Goal: Find specific page/section: Find specific page/section

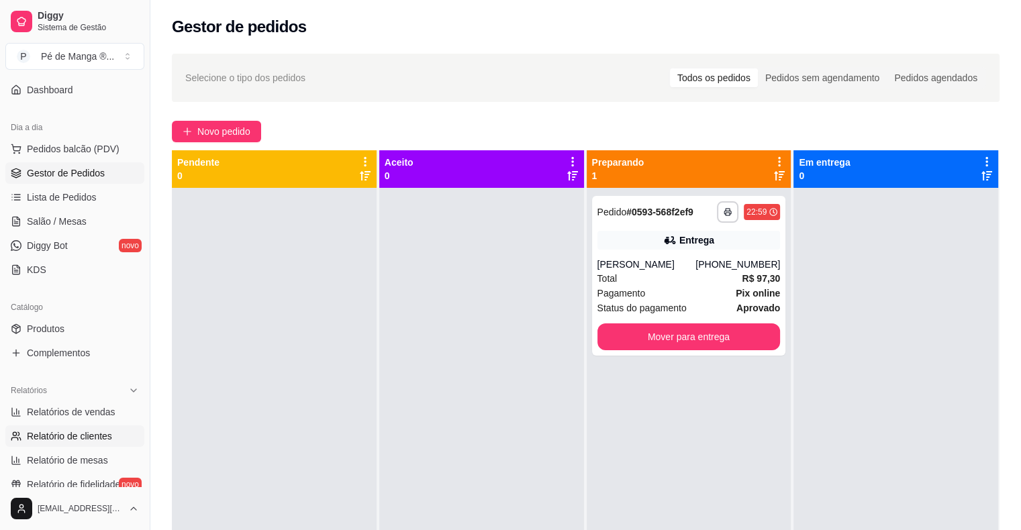
scroll to position [134, 0]
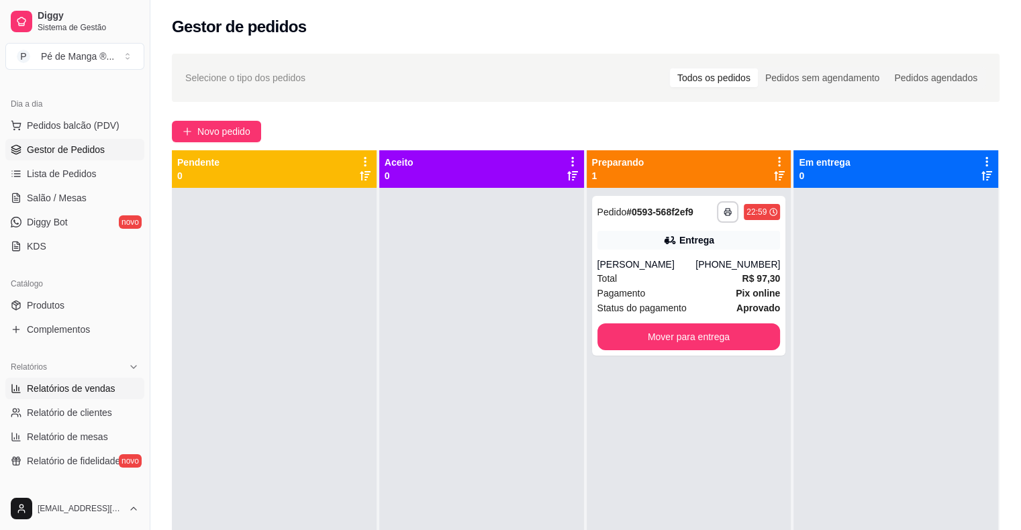
click at [113, 389] on link "Relatórios de vendas" at bounding box center [74, 388] width 139 height 21
select select "ALL"
select select "0"
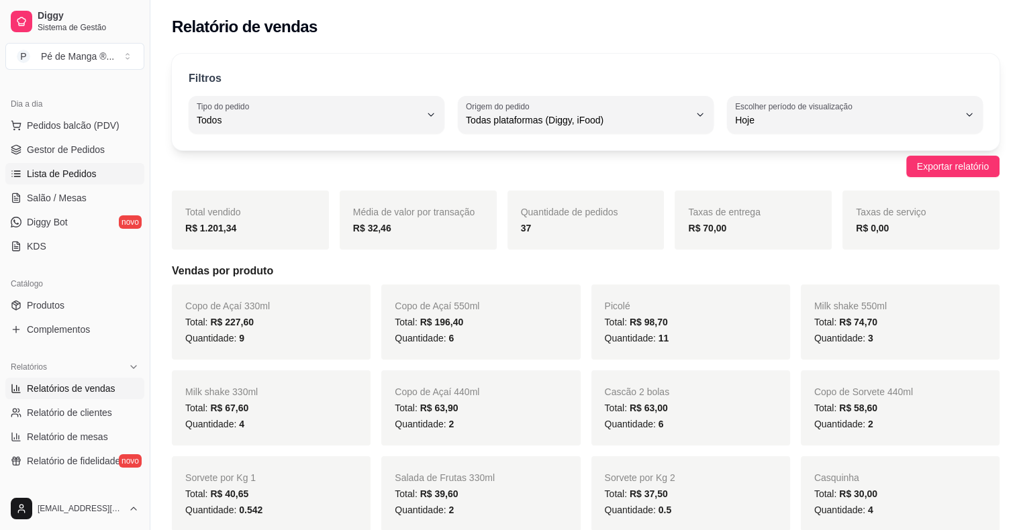
click at [86, 174] on span "Lista de Pedidos" at bounding box center [62, 173] width 70 height 13
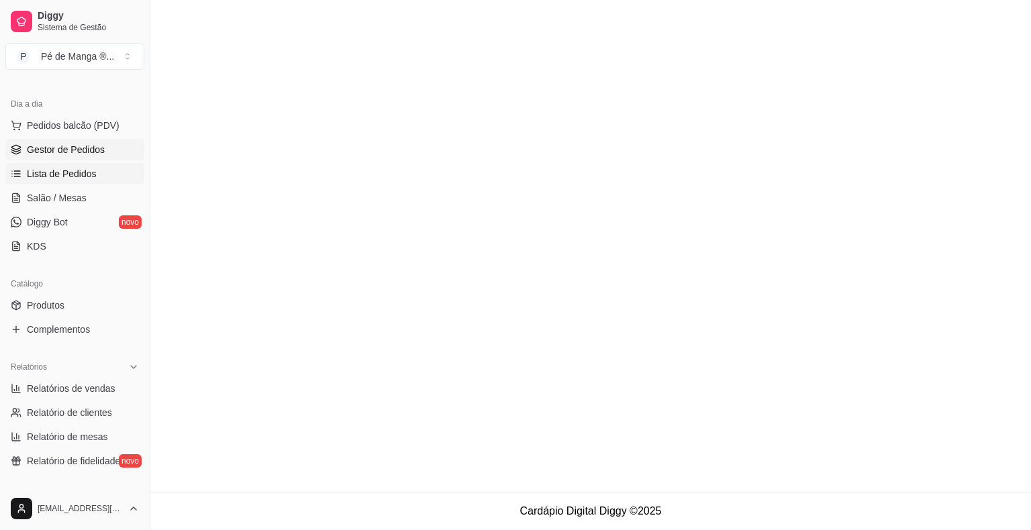
click at [103, 144] on link "Gestor de Pedidos" at bounding box center [74, 149] width 139 height 21
